Goal: Find specific page/section

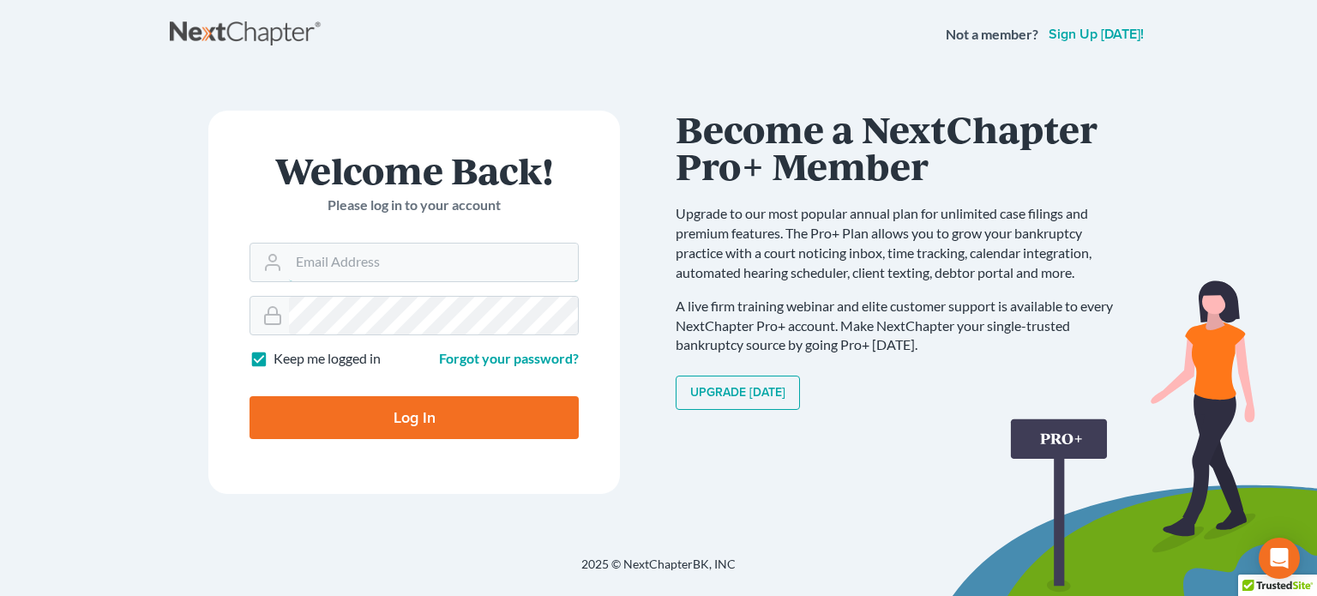
type input "[EMAIL_ADDRESS][DOMAIN_NAME]"
click at [443, 412] on input "Log In" at bounding box center [414, 417] width 329 height 43
type input "Thinking..."
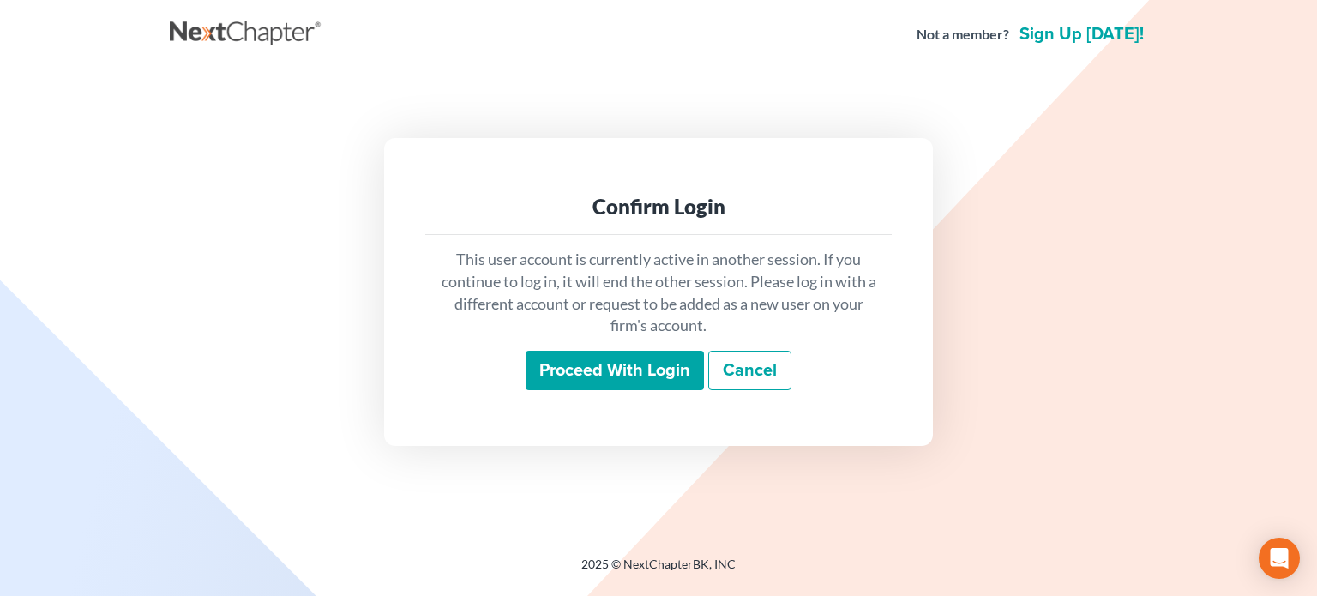
click at [581, 370] on input "Proceed with login" at bounding box center [615, 370] width 178 height 39
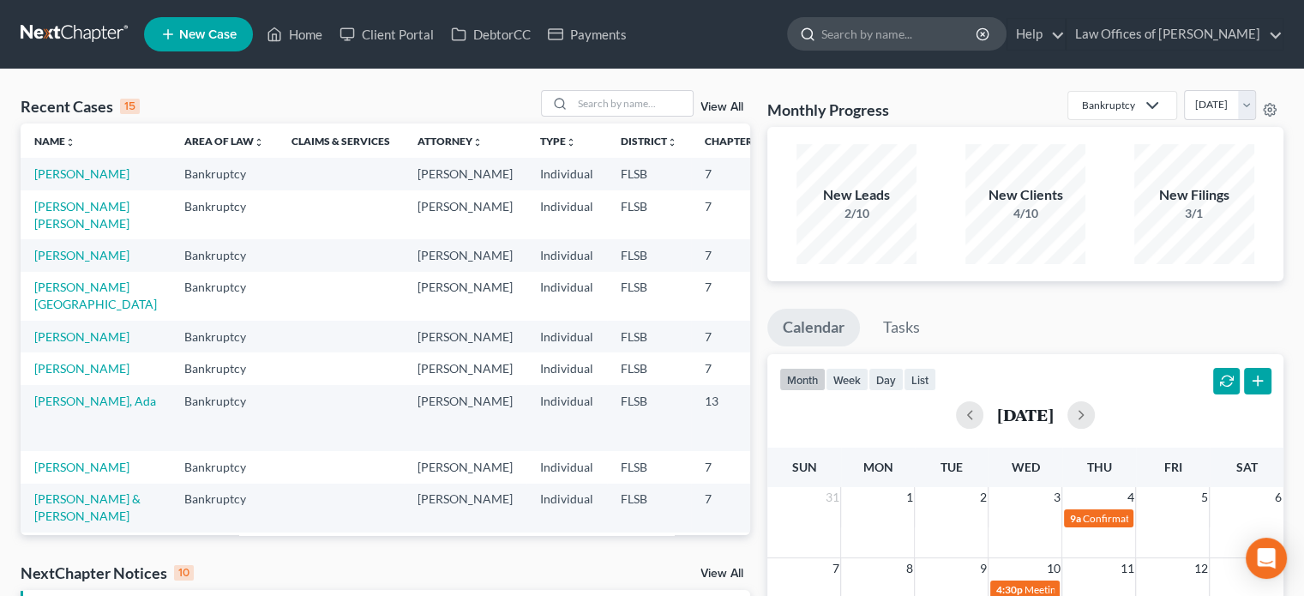
click at [912, 37] on input "search" at bounding box center [900, 34] width 157 height 32
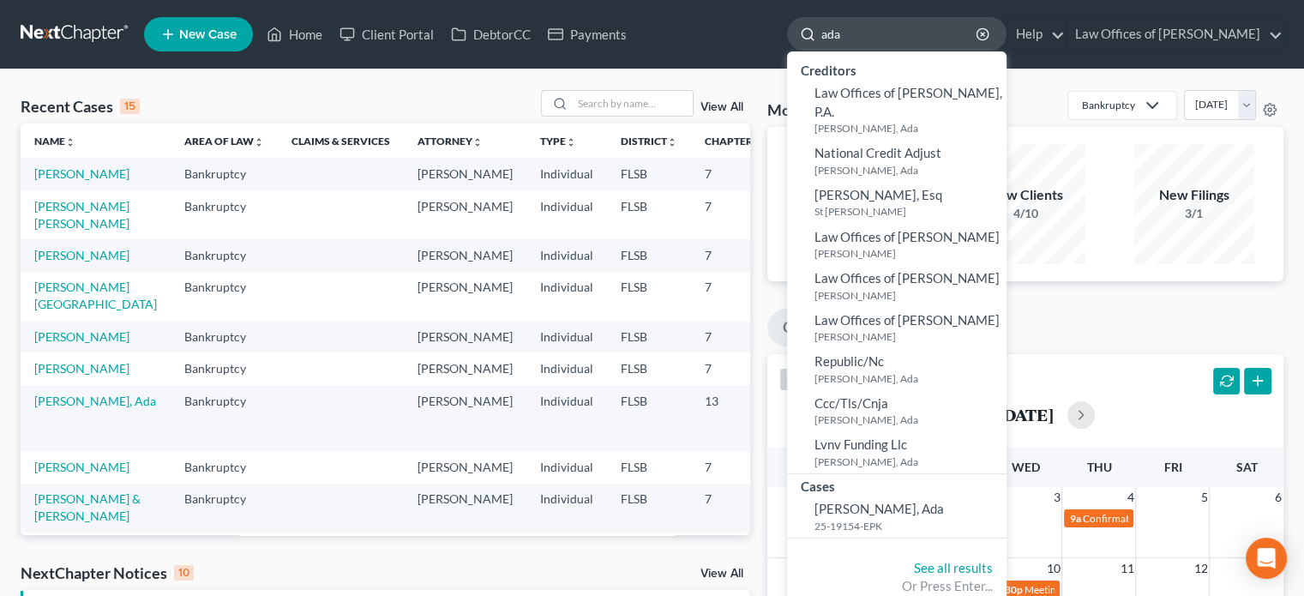
type input "ada"
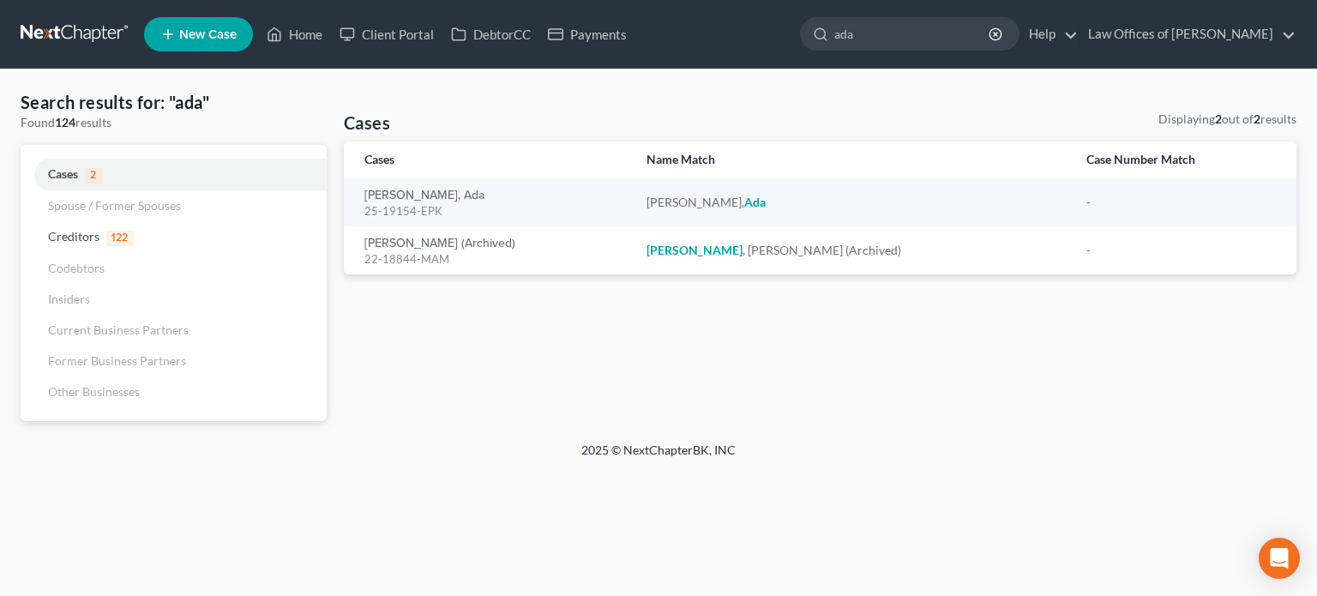
click at [912, 37] on input "ada" at bounding box center [912, 34] width 157 height 32
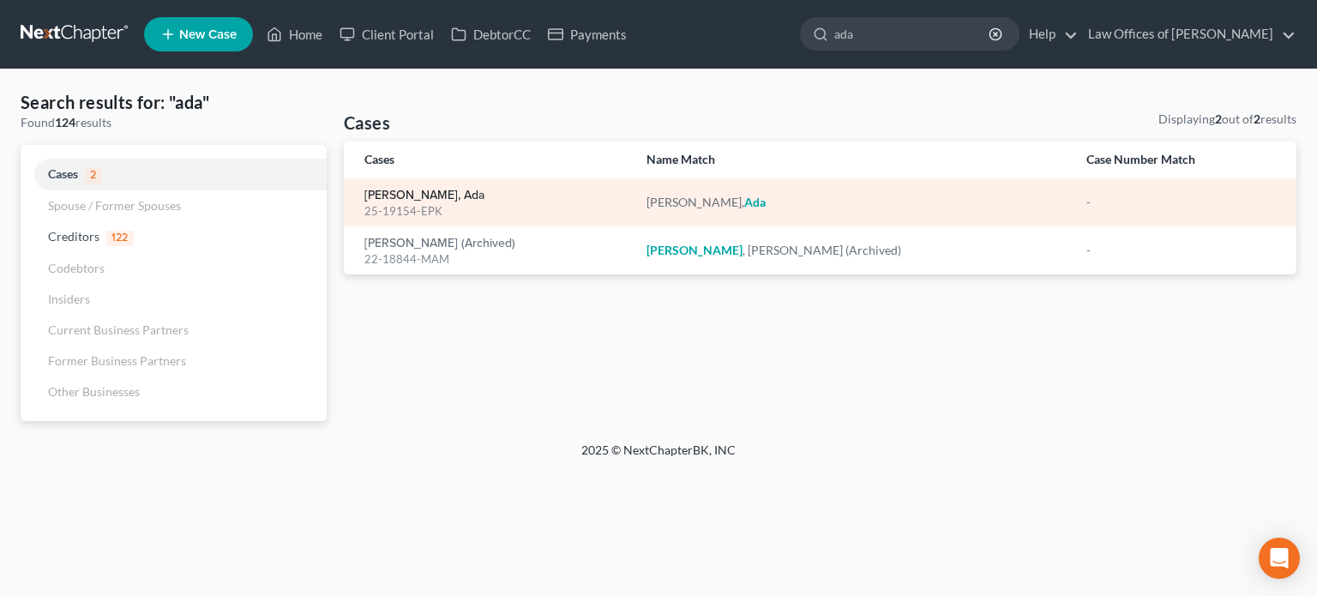
click at [406, 199] on link "Dubon Amador, Ada" at bounding box center [424, 196] width 120 height 12
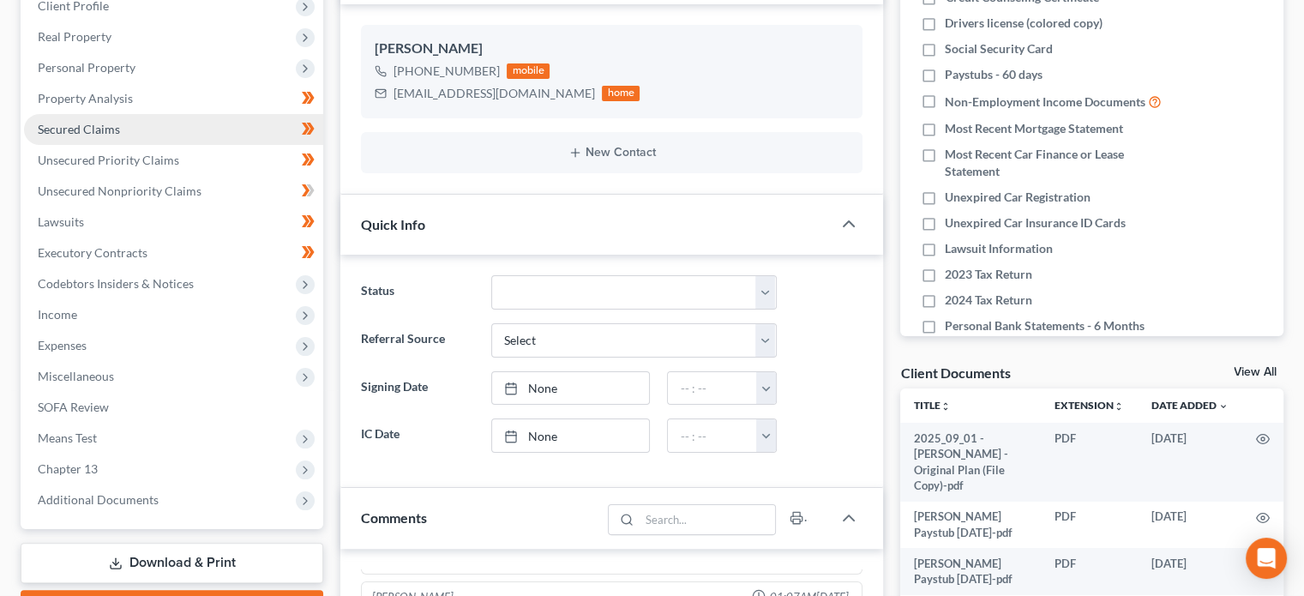
scroll to position [281, 0]
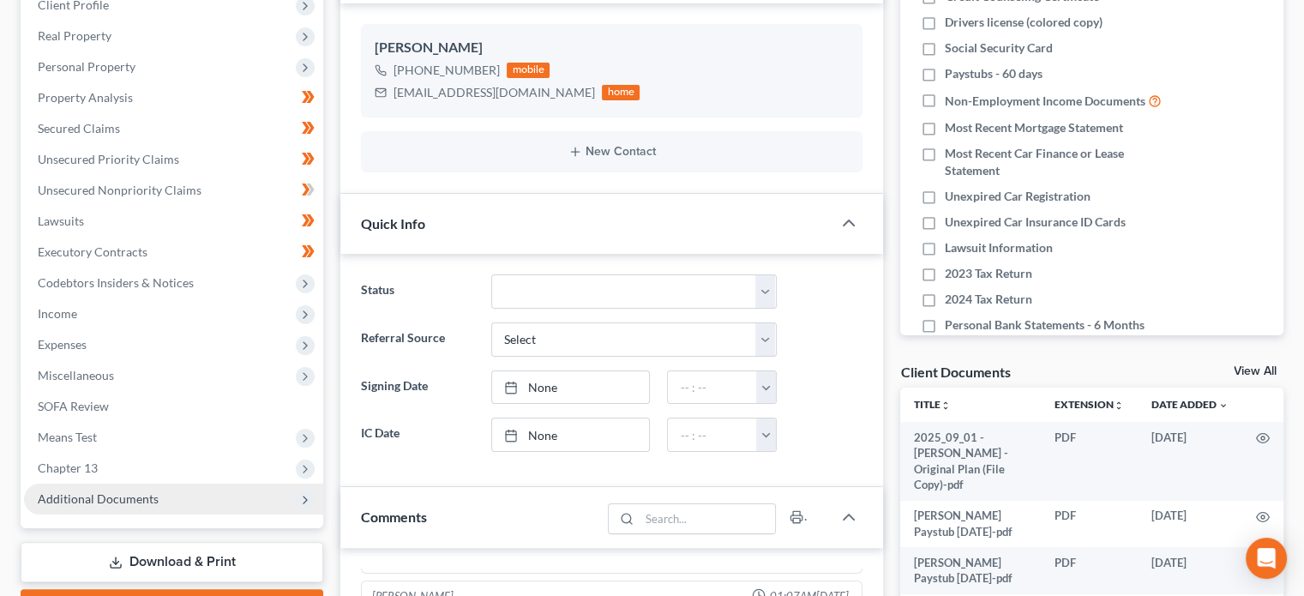
click at [141, 501] on span "Additional Documents" at bounding box center [98, 498] width 121 height 15
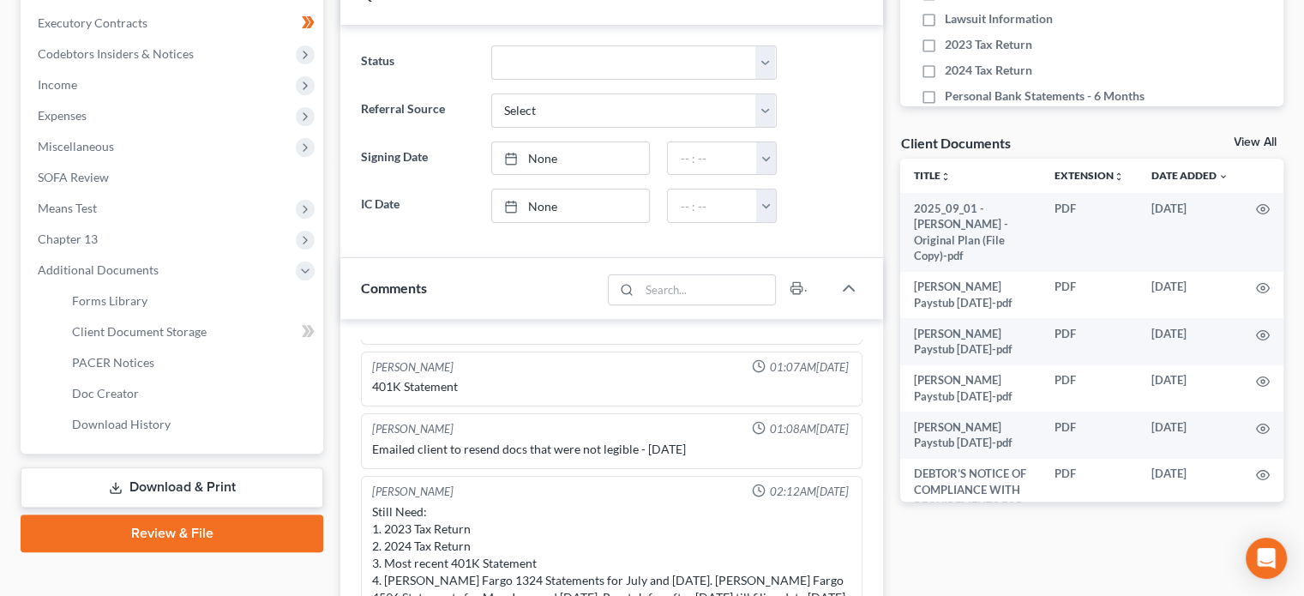
scroll to position [507, 0]
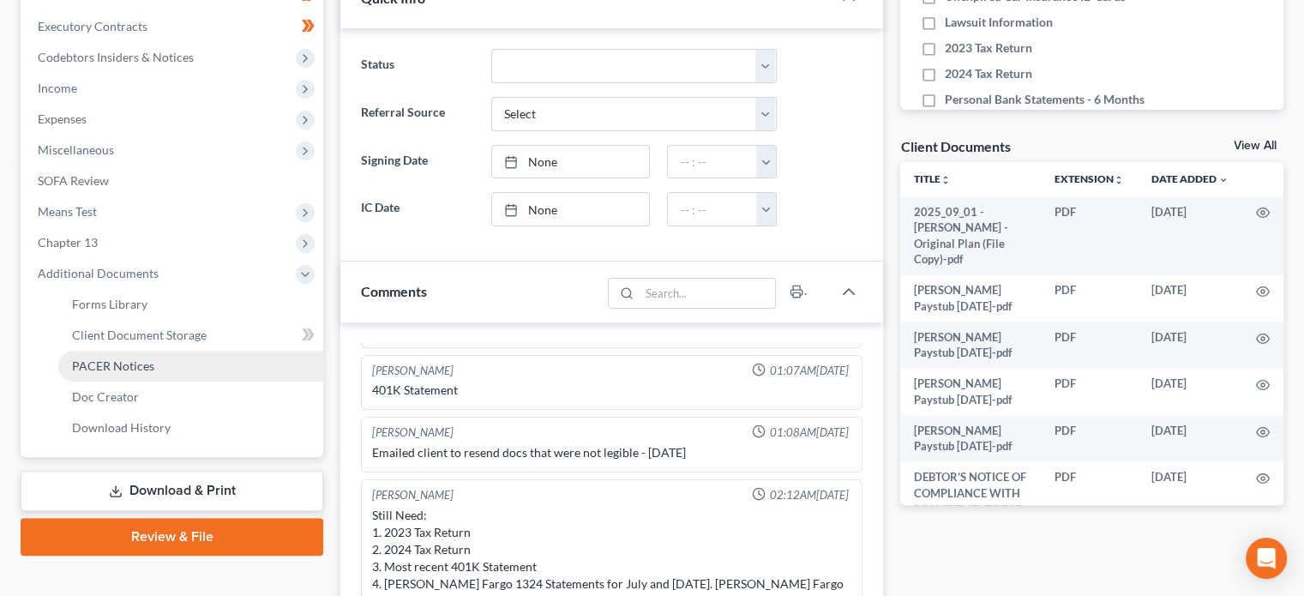
click at [141, 373] on link "PACER Notices" at bounding box center [190, 366] width 265 height 31
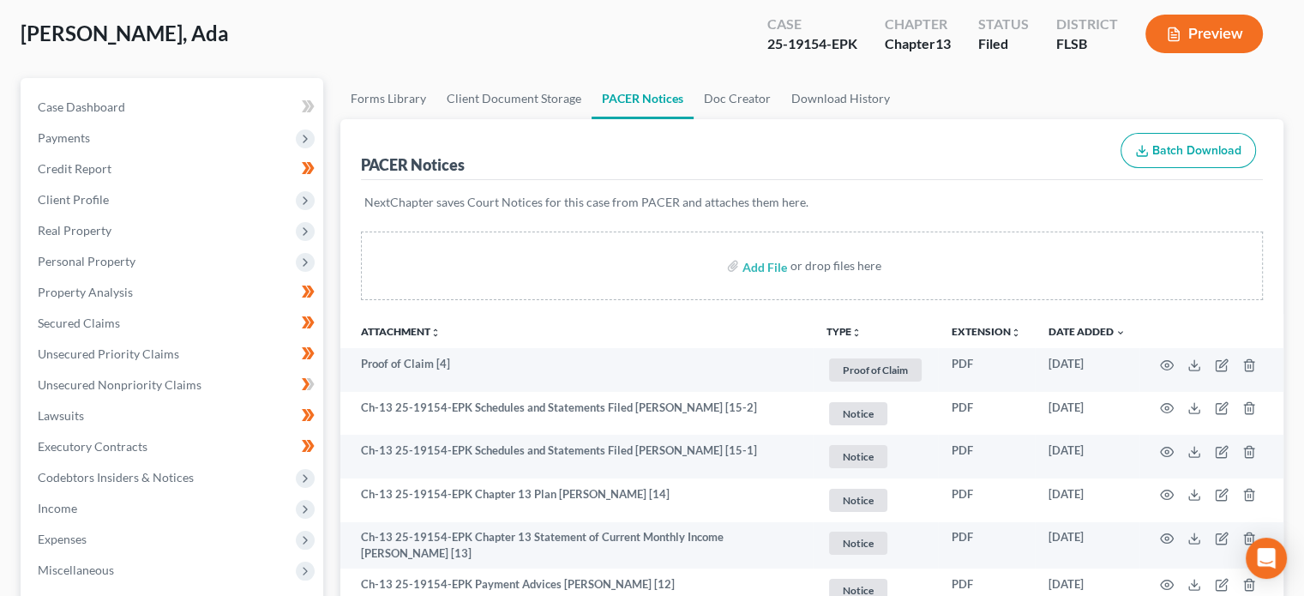
scroll to position [86, 0]
